Goal: Task Accomplishment & Management: Complete application form

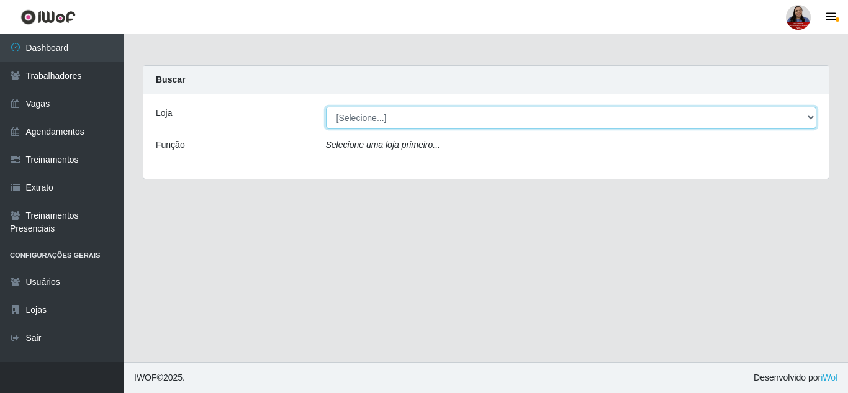
click at [437, 124] on select "[Selecione...] Hiper [GEOGRAPHIC_DATA] - [GEOGRAPHIC_DATA] Hiper Queiroz - Boa …" at bounding box center [571, 118] width 491 height 22
select select "514"
click at [326, 107] on select "[Selecione...] Hiper [GEOGRAPHIC_DATA] - [GEOGRAPHIC_DATA] Hiper Queiroz - Boa …" at bounding box center [571, 118] width 491 height 22
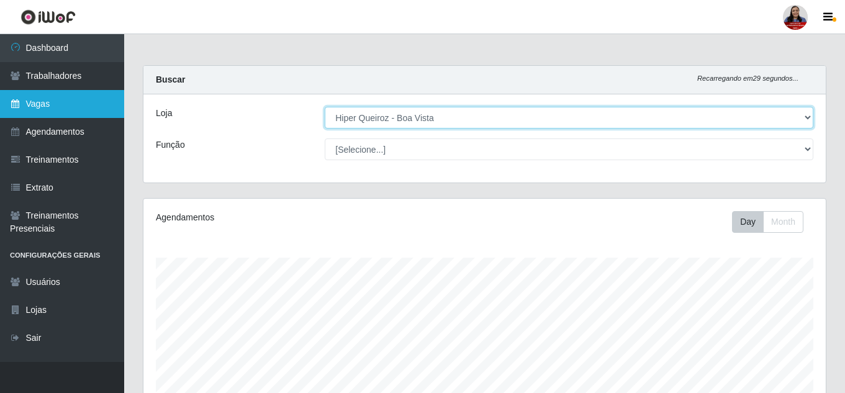
scroll to position [258, 682]
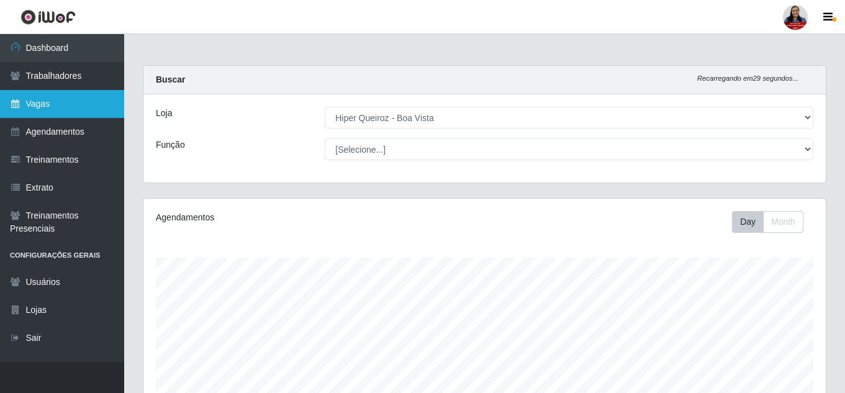
click at [43, 104] on link "Vagas" at bounding box center [62, 104] width 124 height 28
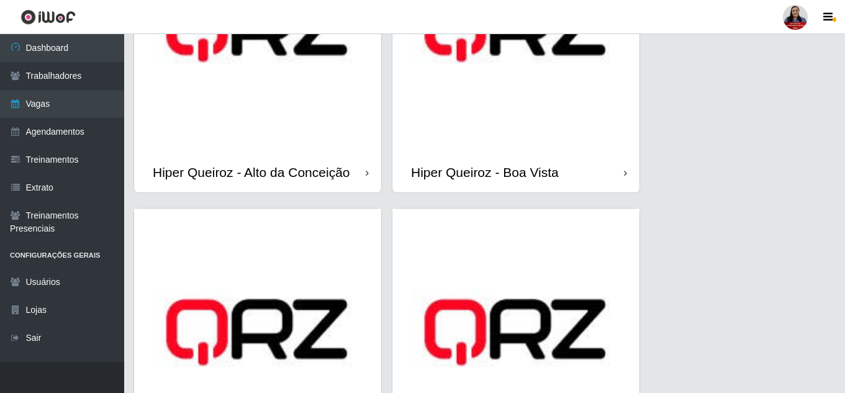
scroll to position [186, 0]
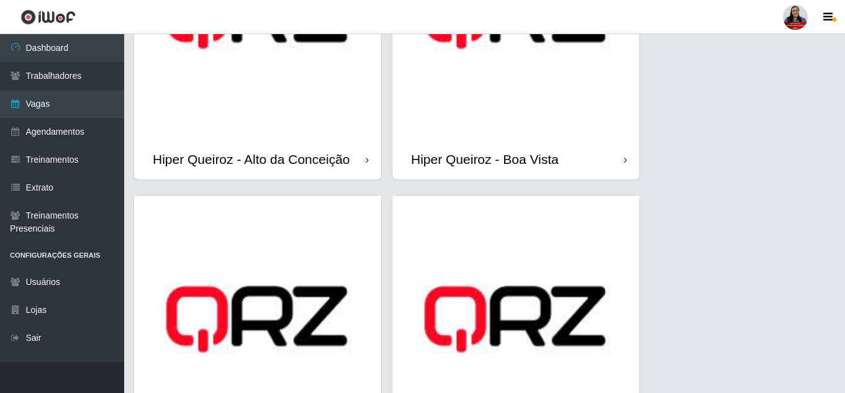
click at [520, 125] on img at bounding box center [515, 15] width 247 height 247
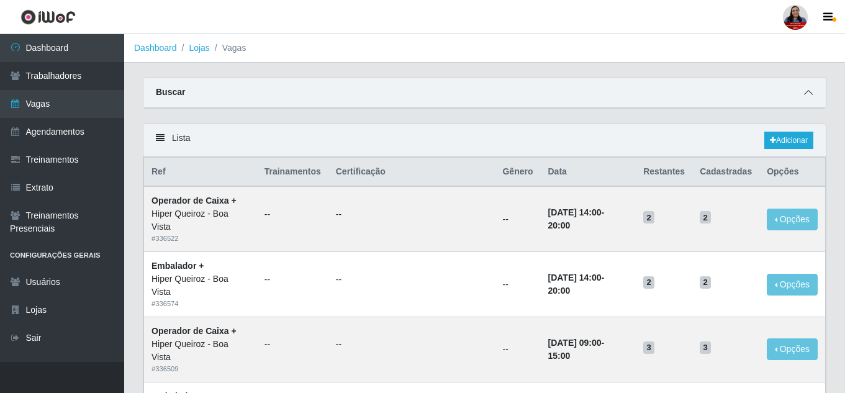
click at [805, 90] on icon at bounding box center [808, 92] width 9 height 9
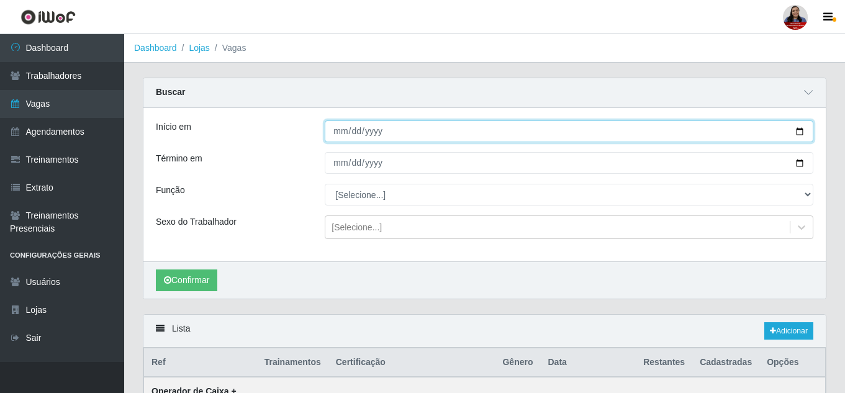
click at [800, 133] on input "Início em" at bounding box center [569, 131] width 489 height 22
type input "[DATE]"
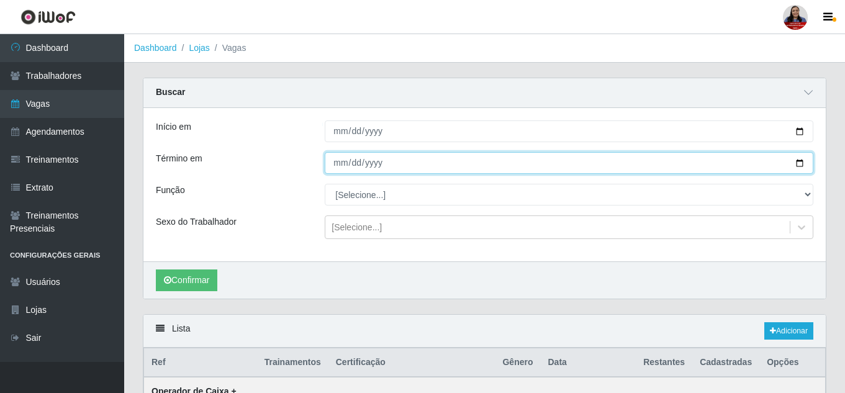
click at [800, 164] on input "Término em" at bounding box center [569, 163] width 489 height 22
type input "[DATE]"
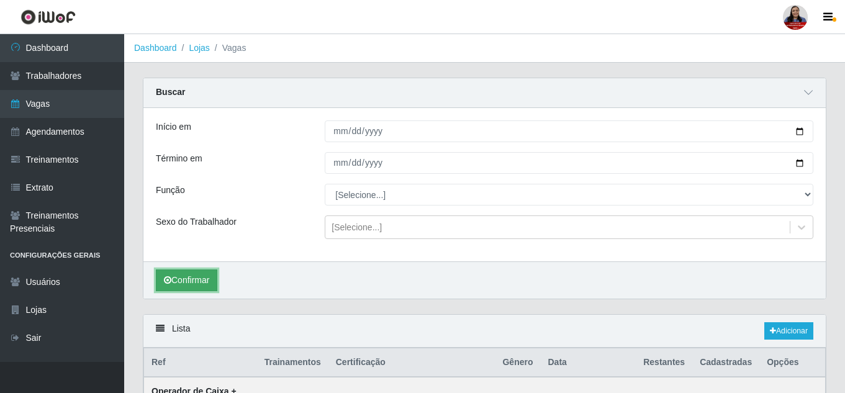
click at [210, 276] on button "Confirmar" at bounding box center [186, 281] width 61 height 22
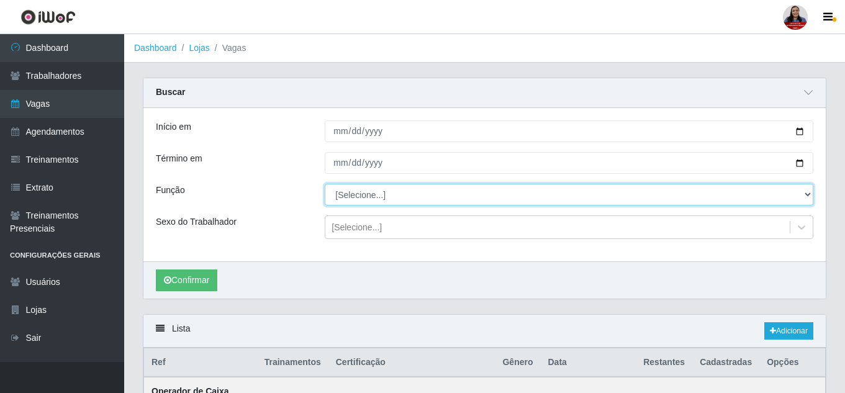
click at [367, 190] on select "[Selecione...] Embalador Embalador + Embalador ++ Operador de Caixa Operador de…" at bounding box center [569, 195] width 489 height 22
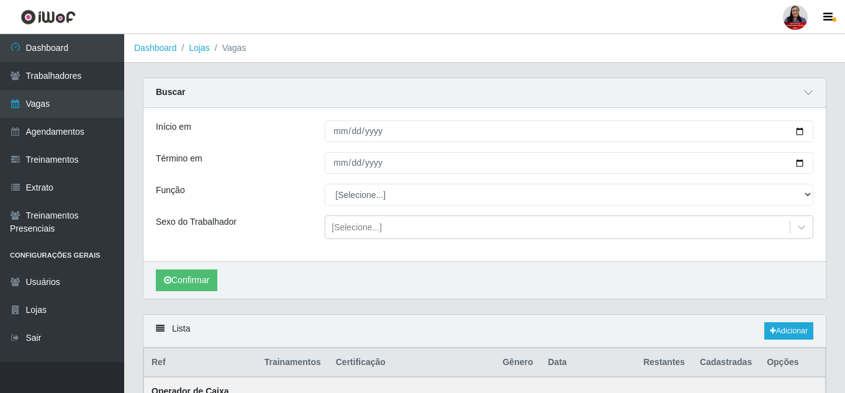
click at [289, 173] on div "Término em" at bounding box center [231, 163] width 169 height 22
click at [163, 50] on link "Dashboard" at bounding box center [155, 48] width 43 height 10
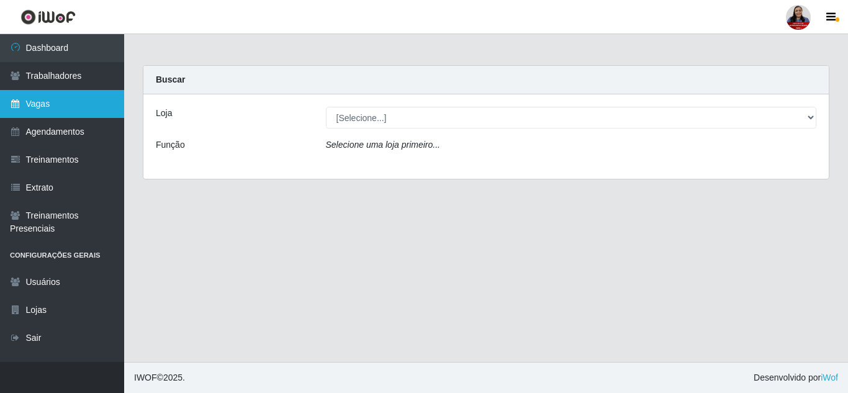
click at [50, 94] on link "Vagas" at bounding box center [62, 104] width 124 height 28
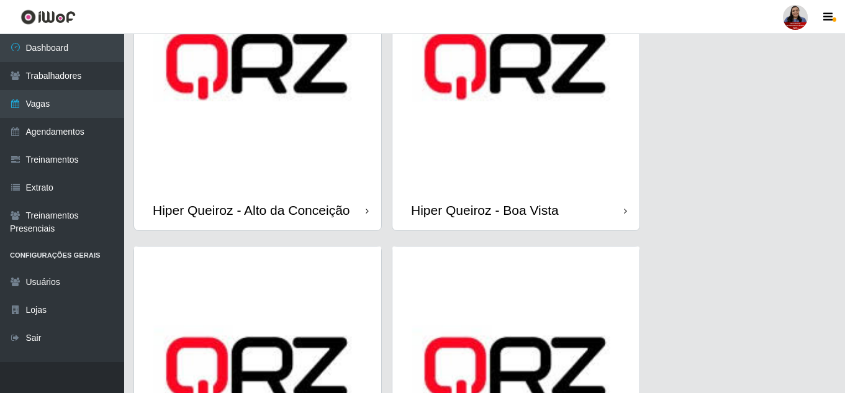
scroll to position [135, 0]
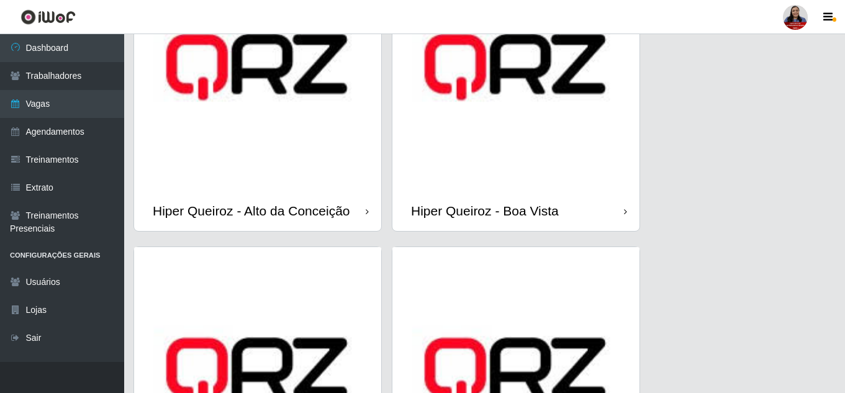
click at [332, 207] on div "Hiper Queiroz - Alto da Conceição" at bounding box center [251, 211] width 197 height 16
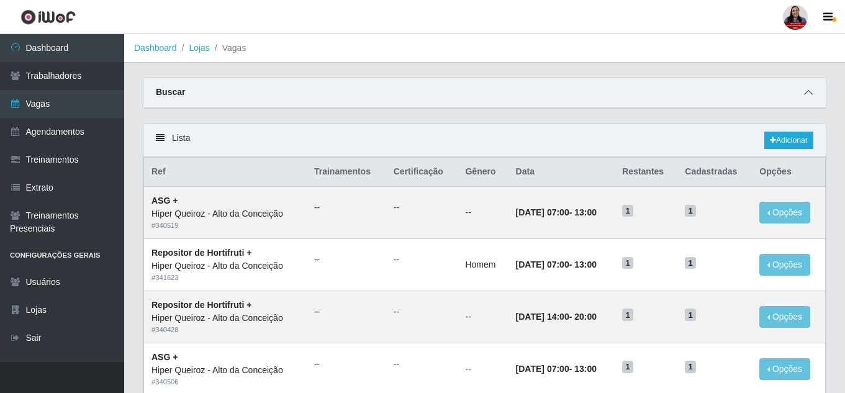
click at [812, 87] on span at bounding box center [808, 93] width 15 height 14
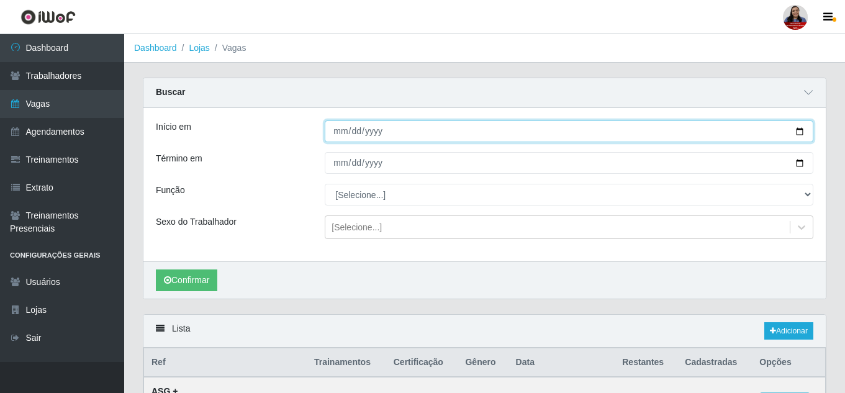
click at [805, 132] on input "Início em" at bounding box center [569, 131] width 489 height 22
type input "[DATE]"
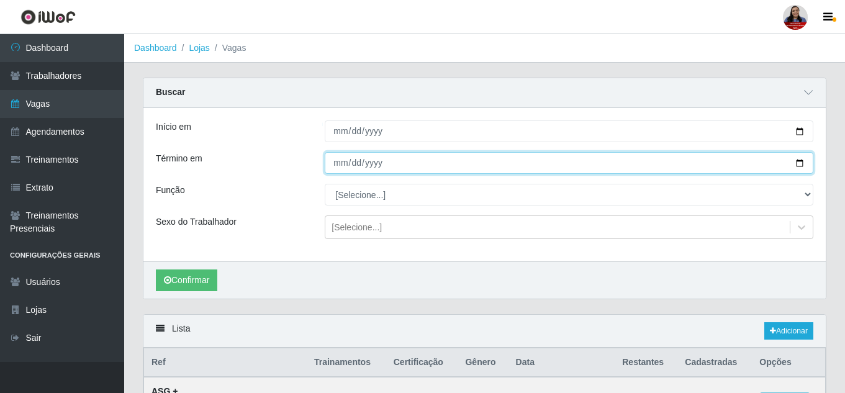
click at [800, 166] on input "Término em" at bounding box center [569, 163] width 489 height 22
type input "[DATE]"
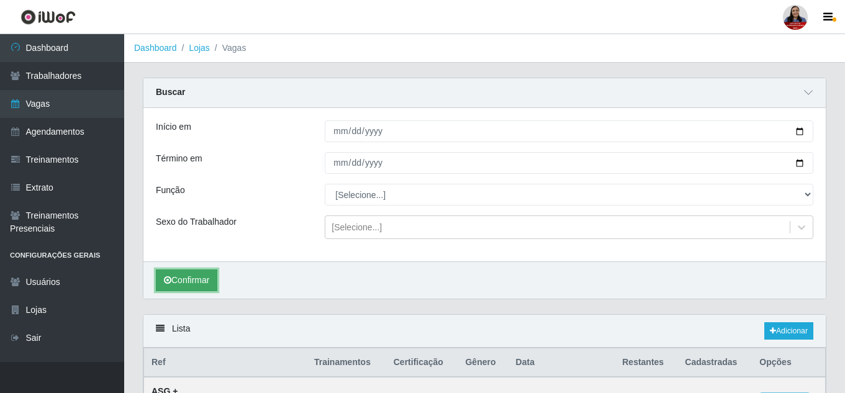
click at [194, 286] on button "Confirmar" at bounding box center [186, 281] width 61 height 22
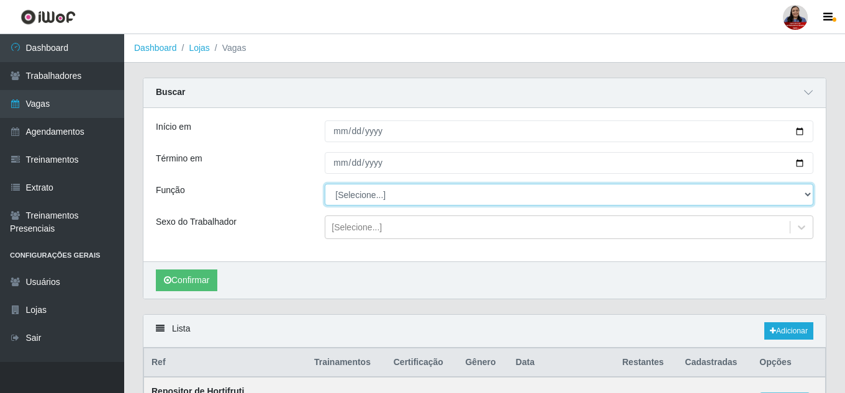
click at [466, 193] on select "[Selecione...] ASG ASG + ASG ++ Embalador Embalador + Embalador ++ Operador de …" at bounding box center [569, 195] width 489 height 22
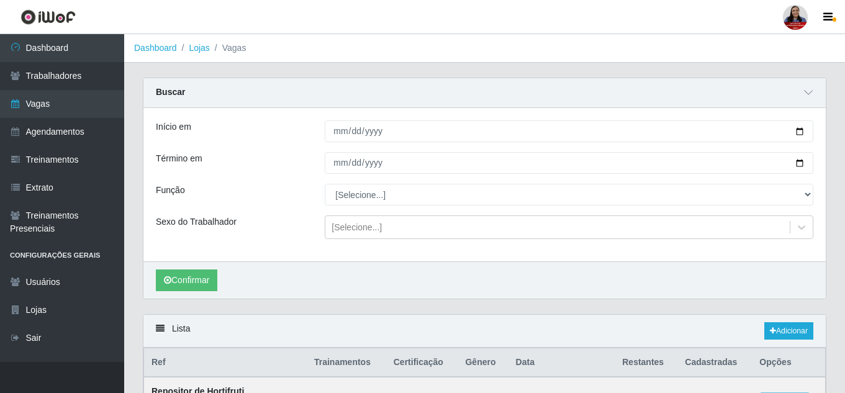
click at [289, 88] on div "Buscar" at bounding box center [484, 93] width 682 height 30
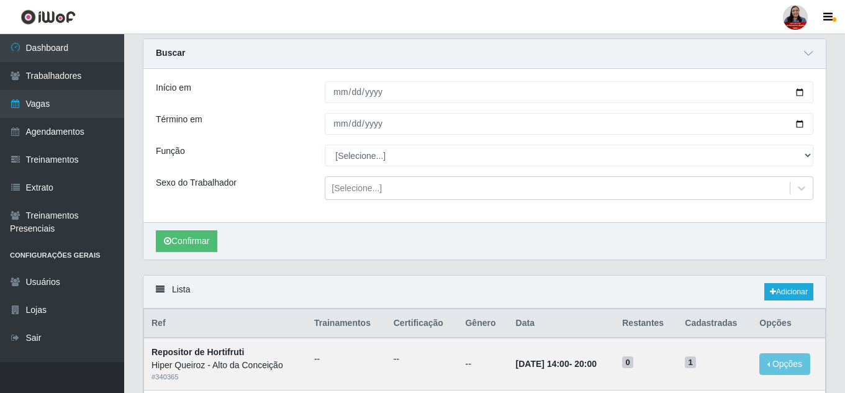
scroll to position [173, 0]
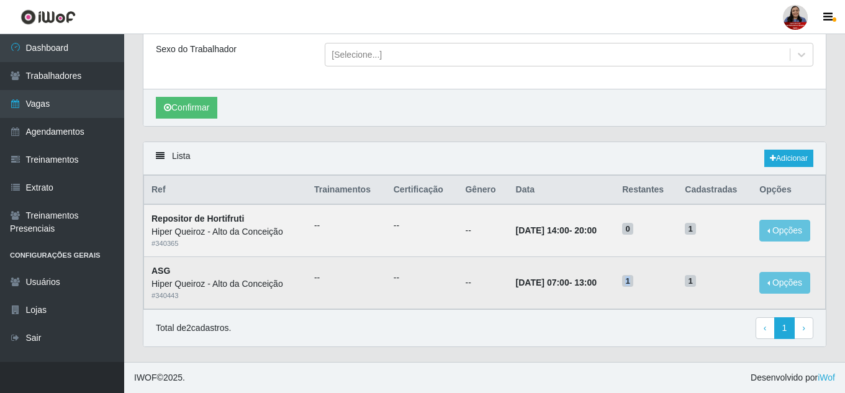
drag, startPoint x: 635, startPoint y: 281, endPoint x: 653, endPoint y: 281, distance: 18.0
click at [653, 281] on h5 "1" at bounding box center [646, 280] width 48 height 13
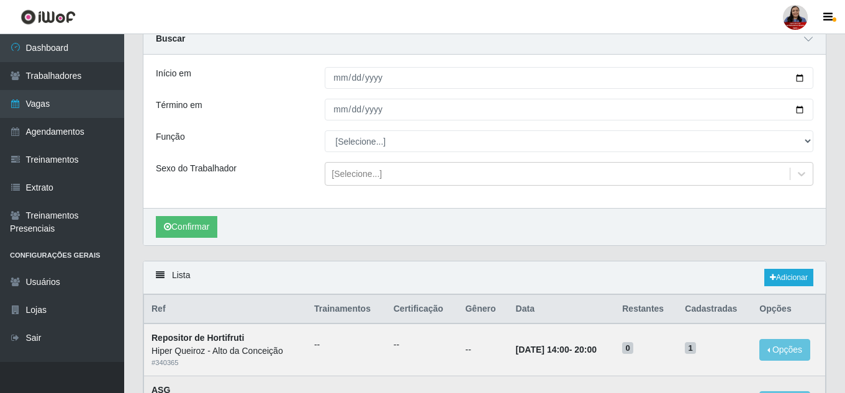
scroll to position [49, 0]
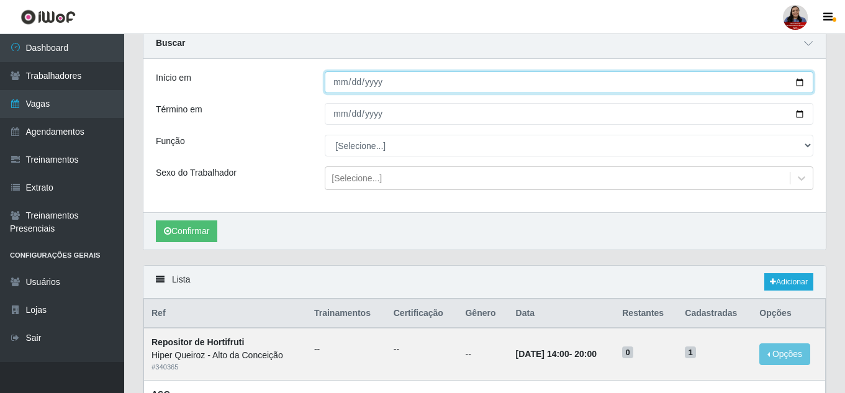
click at [800, 83] on input "[DATE]" at bounding box center [569, 82] width 489 height 22
type input "[DATE]"
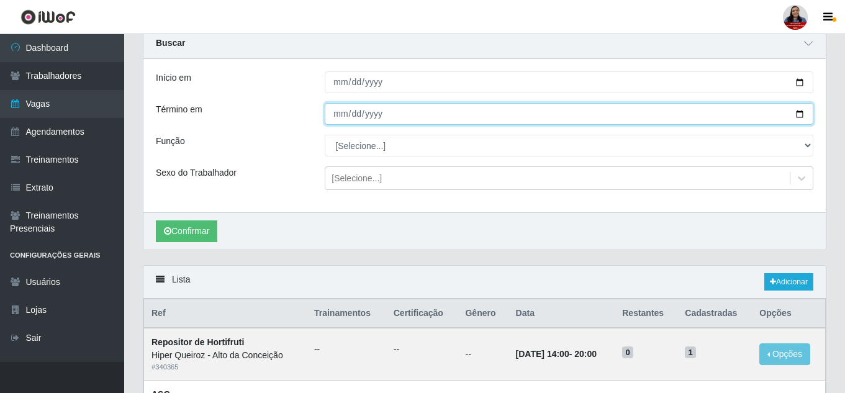
click at [801, 114] on input "[DATE]" at bounding box center [569, 114] width 489 height 22
type input "[DATE]"
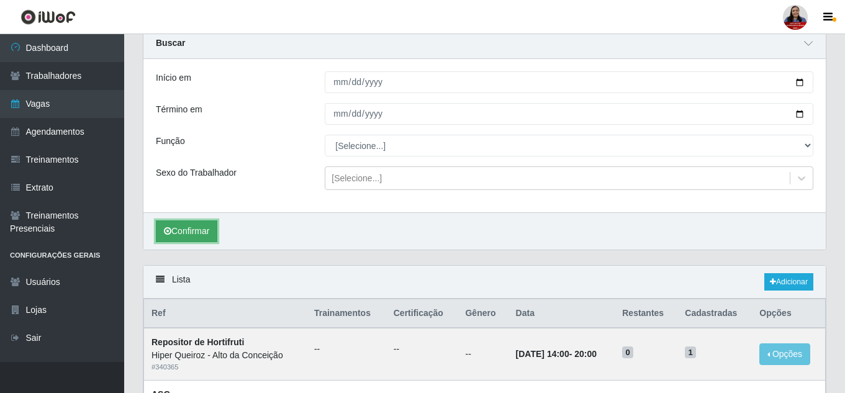
click at [180, 235] on button "Confirmar" at bounding box center [186, 231] width 61 height 22
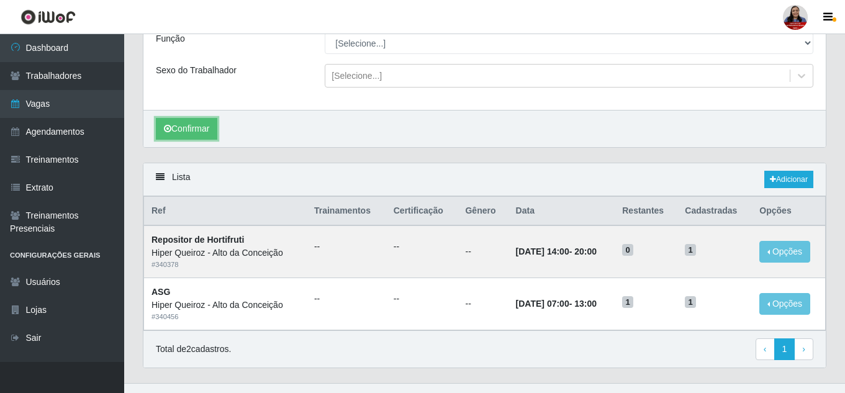
scroll to position [173, 0]
